Goal: Task Accomplishment & Management: Manage account settings

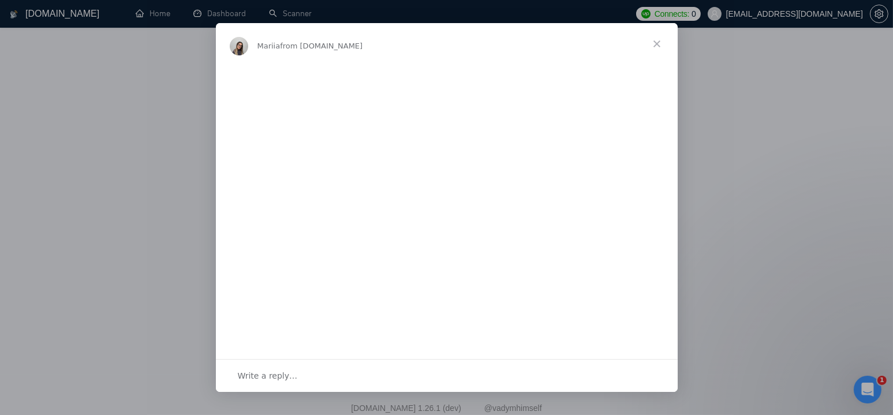
click at [657, 41] on span "Close" at bounding box center [657, 44] width 42 height 42
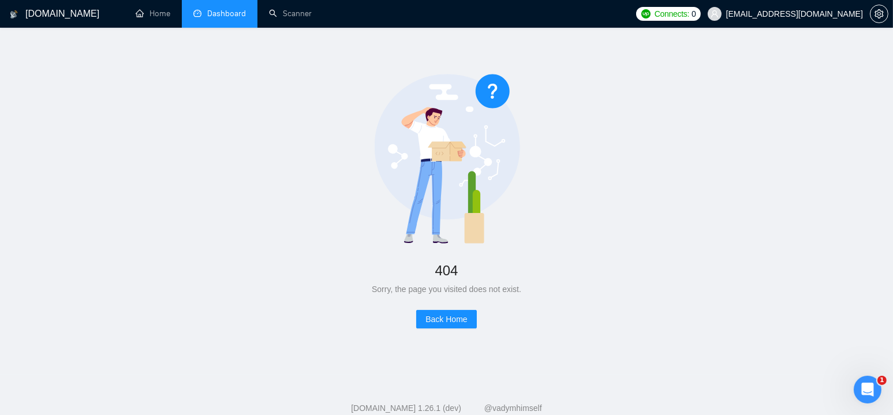
click at [219, 11] on link "Dashboard" at bounding box center [219, 14] width 53 height 10
click at [809, 14] on span "[EMAIL_ADDRESS][DOMAIN_NAME]" at bounding box center [794, 14] width 137 height 0
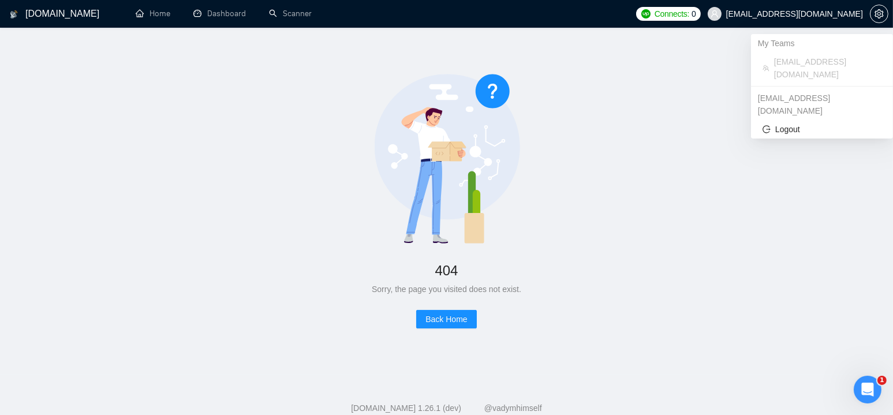
click at [792, 89] on div "[EMAIL_ADDRESS][DOMAIN_NAME]" at bounding box center [822, 104] width 142 height 31
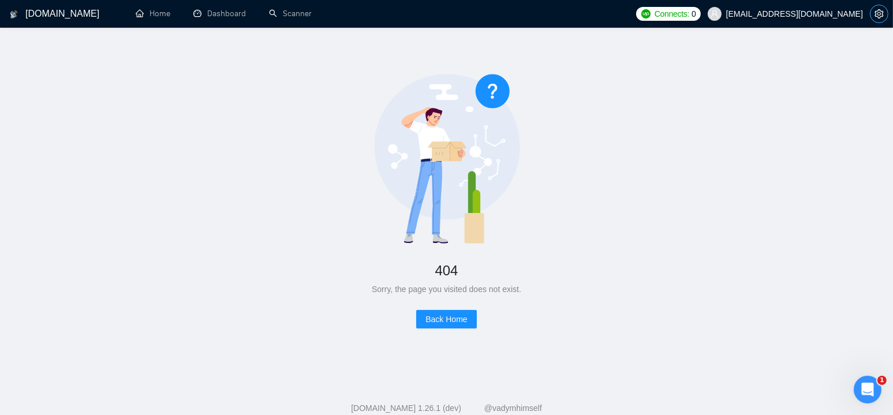
click at [877, 14] on icon "setting" at bounding box center [878, 13] width 9 height 9
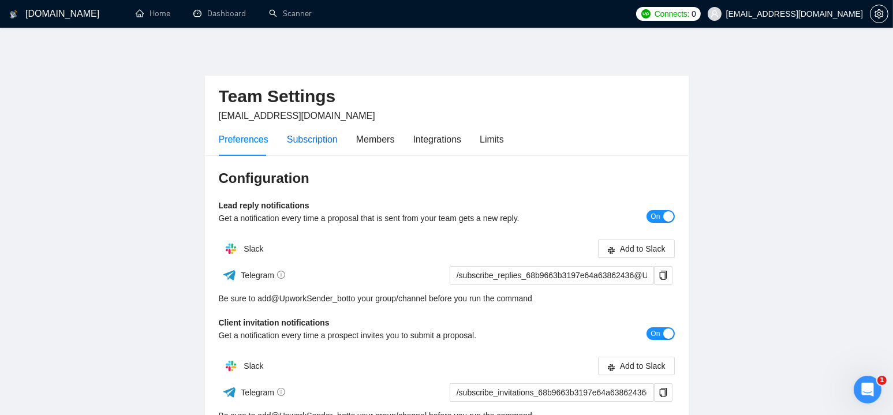
click at [321, 138] on div "Subscription" at bounding box center [312, 139] width 51 height 14
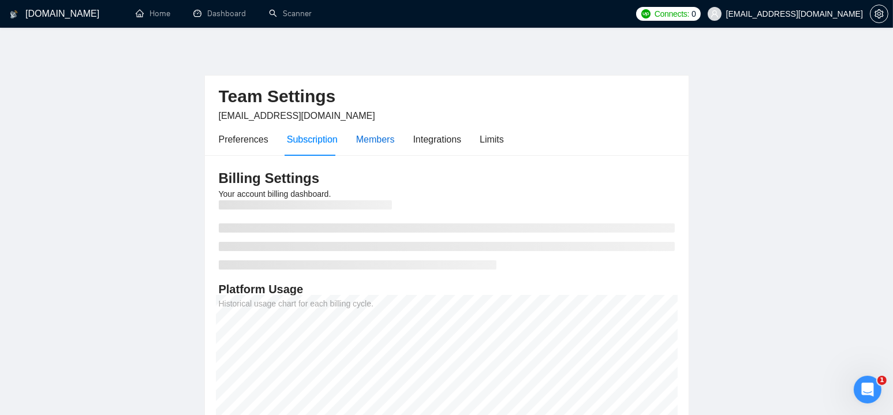
click at [376, 141] on div "Members" at bounding box center [375, 139] width 39 height 14
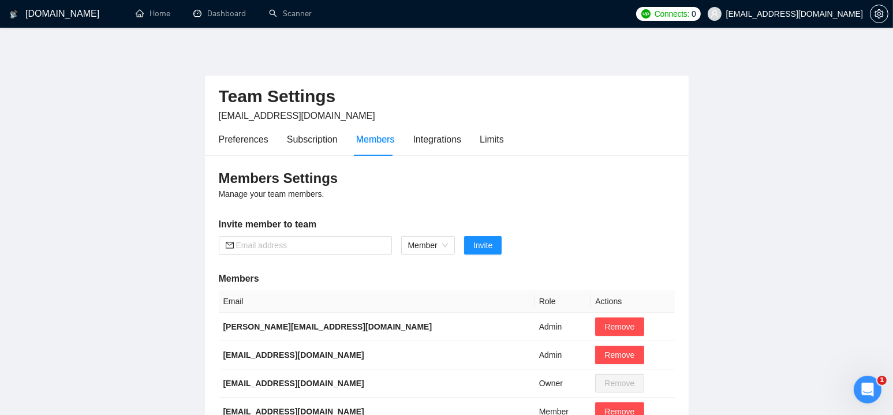
scroll to position [58, 0]
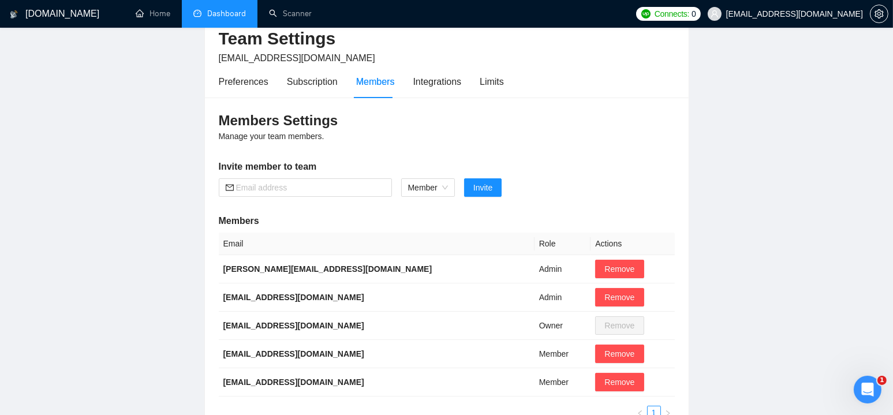
click at [225, 10] on link "Dashboard" at bounding box center [219, 14] width 53 height 10
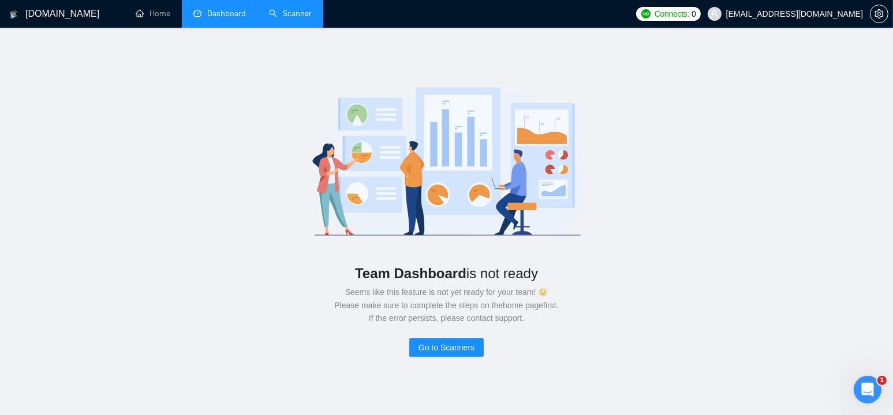
click at [284, 9] on link "Scanner" at bounding box center [290, 14] width 43 height 10
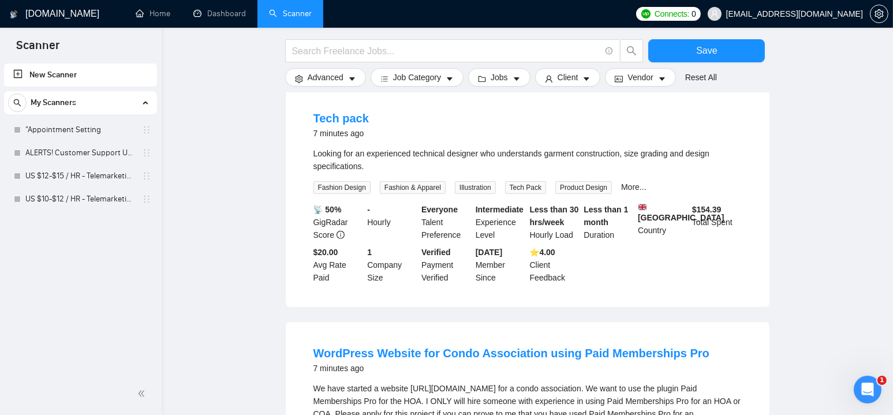
scroll to position [923, 0]
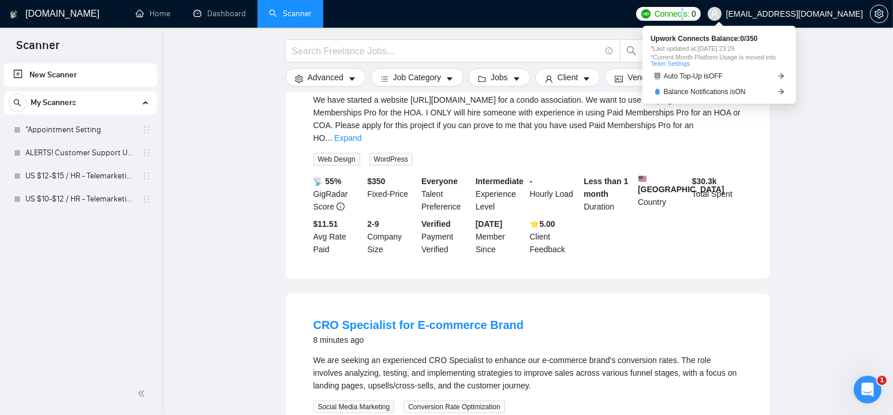
click at [689, 15] on span "Connects:" at bounding box center [671, 14] width 35 height 13
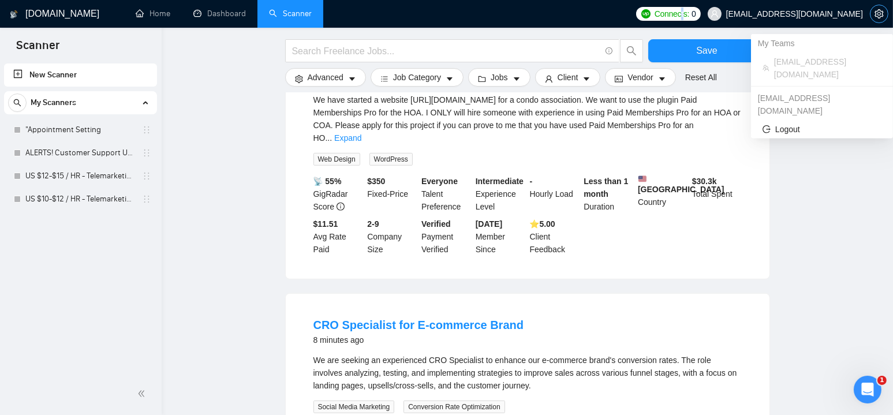
click at [877, 17] on icon "setting" at bounding box center [878, 13] width 9 height 9
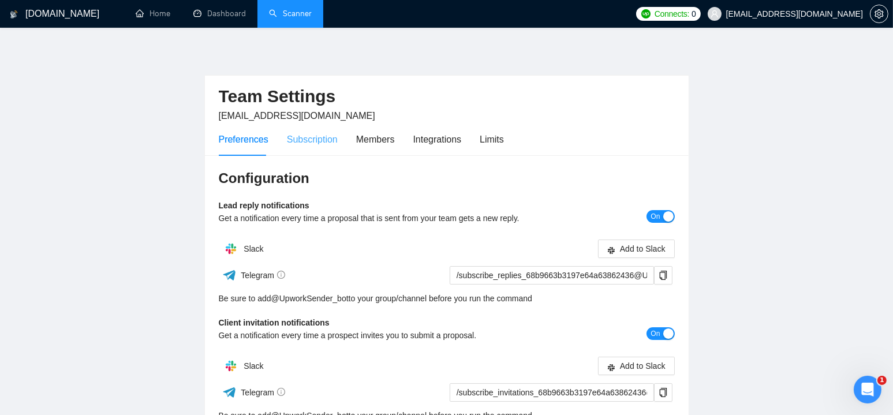
click at [309, 147] on div "Subscription" at bounding box center [312, 139] width 51 height 33
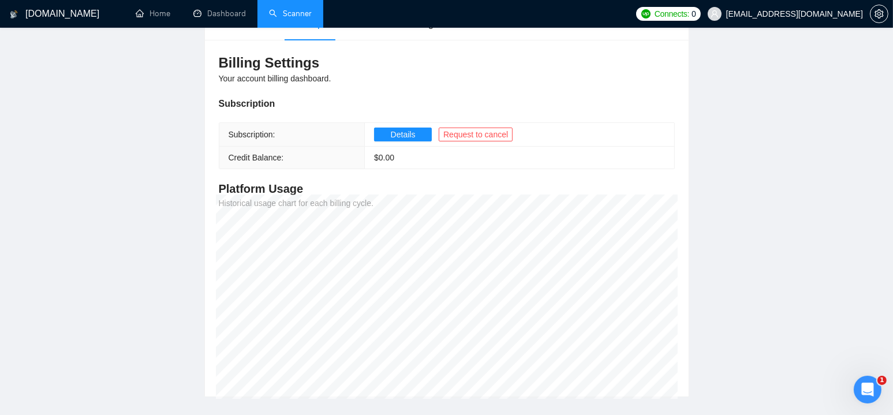
scroll to position [58, 0]
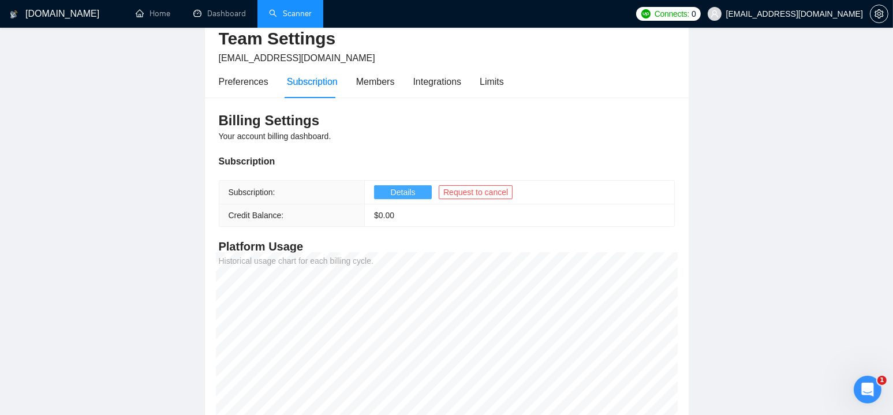
click at [404, 191] on span "Details" at bounding box center [403, 192] width 25 height 13
